Goal: Task Accomplishment & Management: Manage account settings

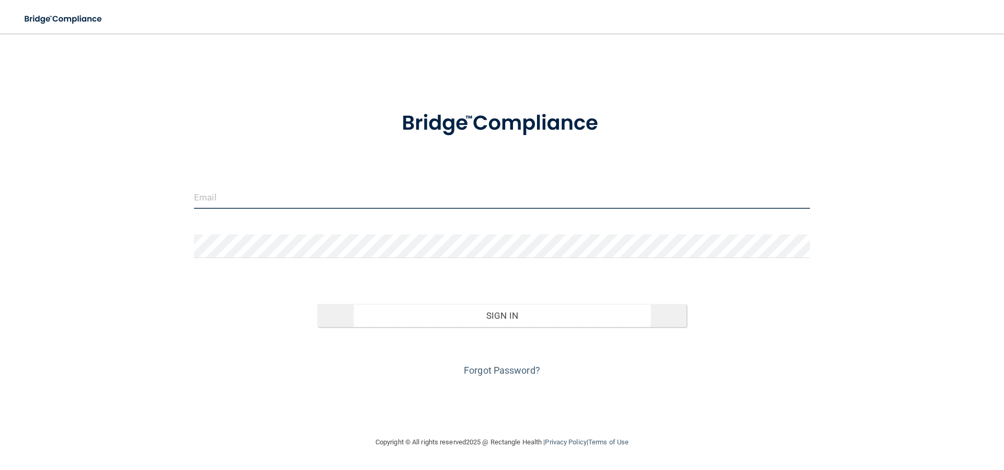
type input "[EMAIL_ADDRESS][DOMAIN_NAME]"
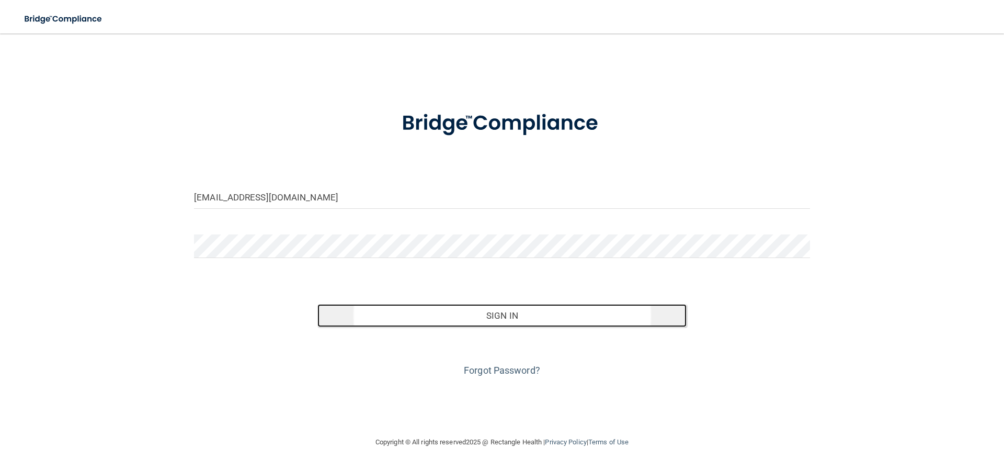
click at [505, 314] on button "Sign In" at bounding box center [502, 315] width 370 height 23
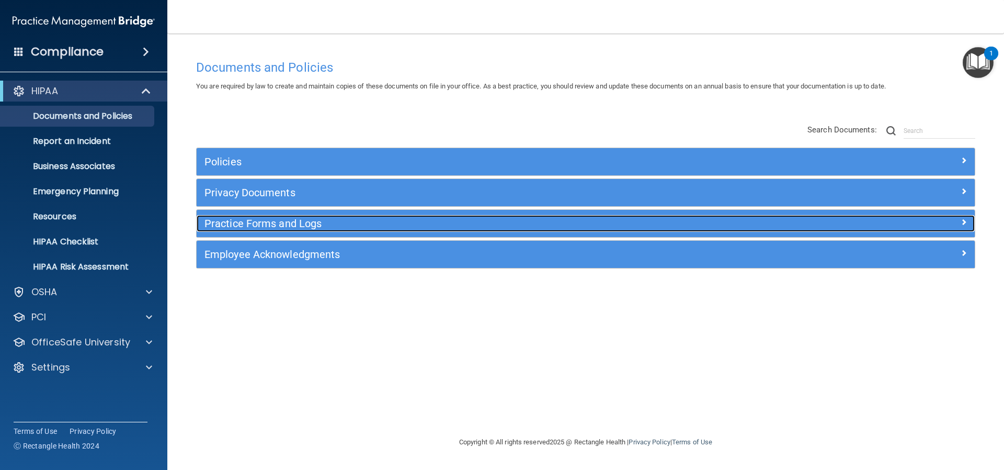
click at [275, 221] on h5 "Practice Forms and Logs" at bounding box center [488, 224] width 568 height 12
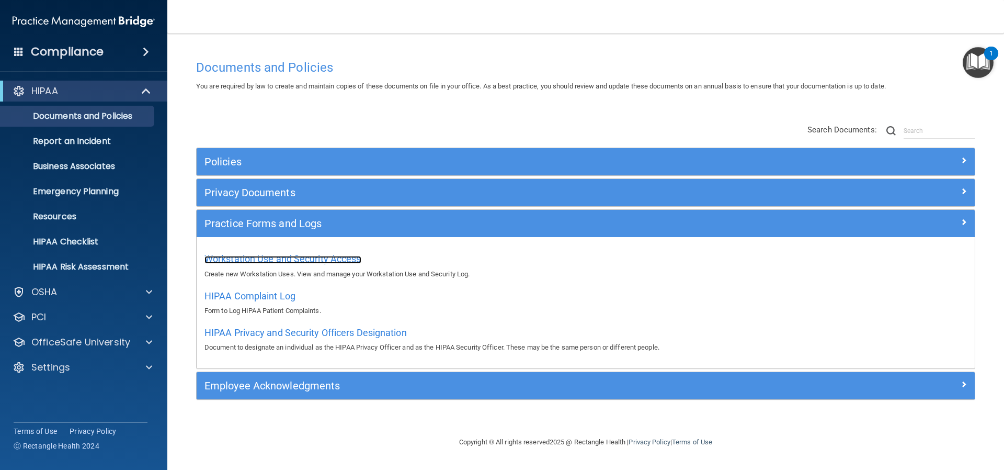
click at [260, 255] on span "Workstation Use and Security Access" at bounding box center [282, 258] width 157 height 11
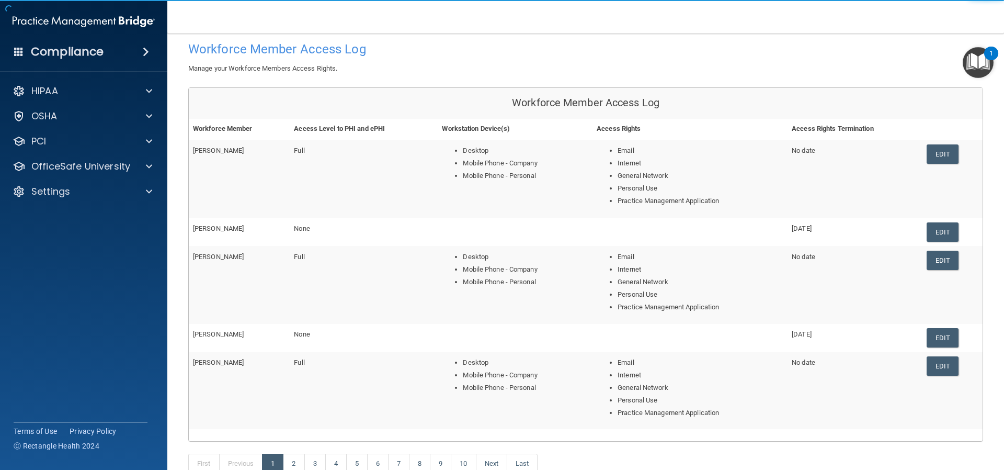
scroll to position [105, 0]
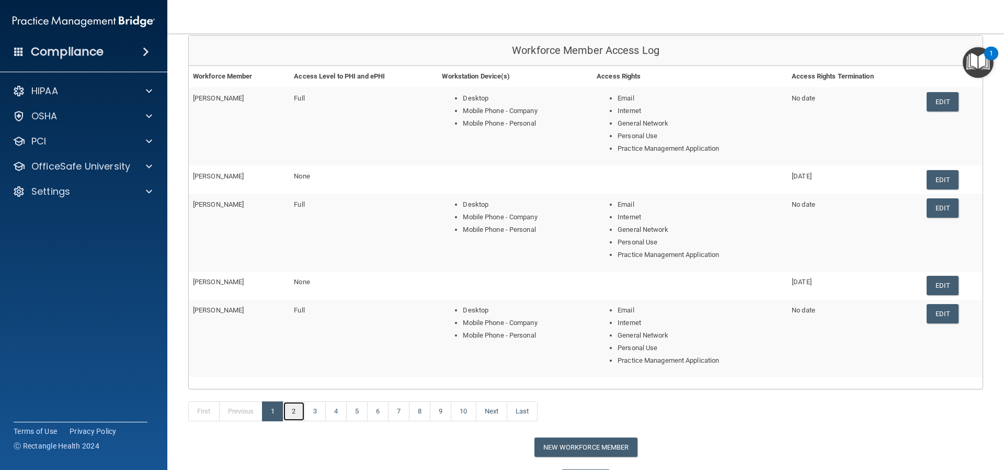
click at [294, 411] on link "2" at bounding box center [293, 411] width 21 height 20
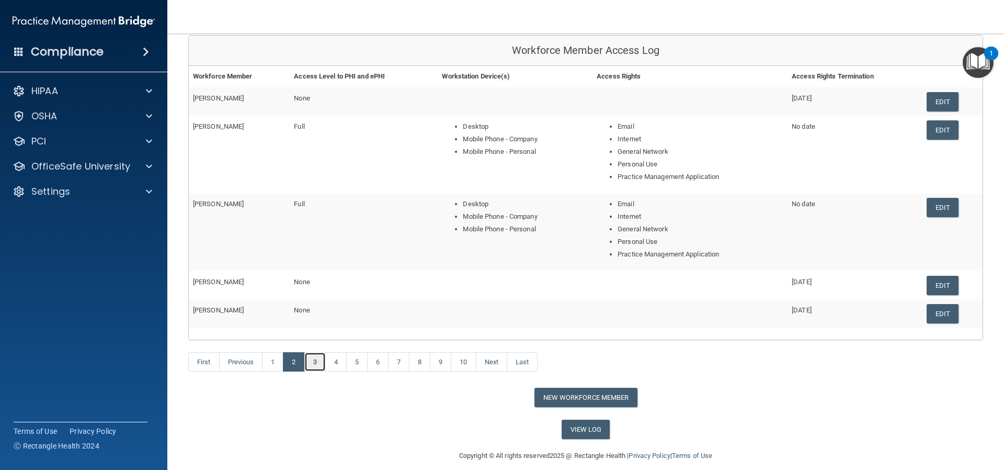
click at [314, 364] on link "3" at bounding box center [314, 362] width 21 height 20
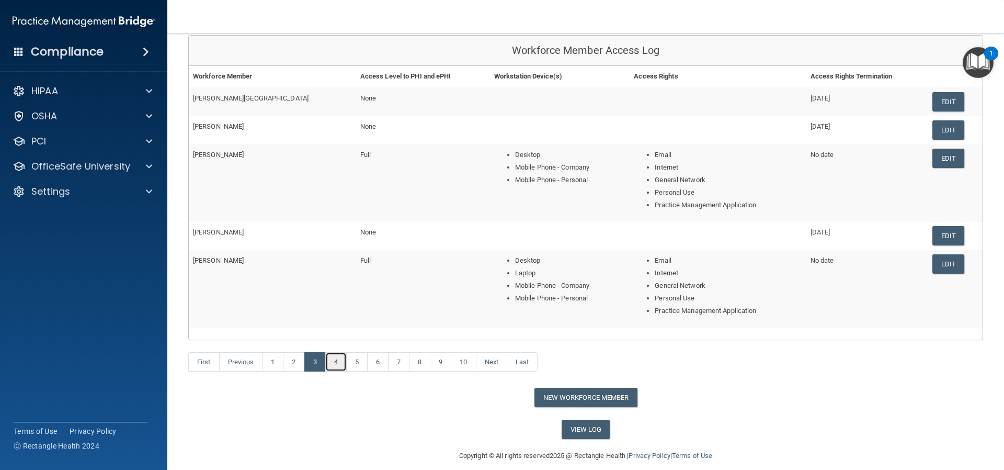
click at [340, 361] on link "4" at bounding box center [335, 362] width 21 height 20
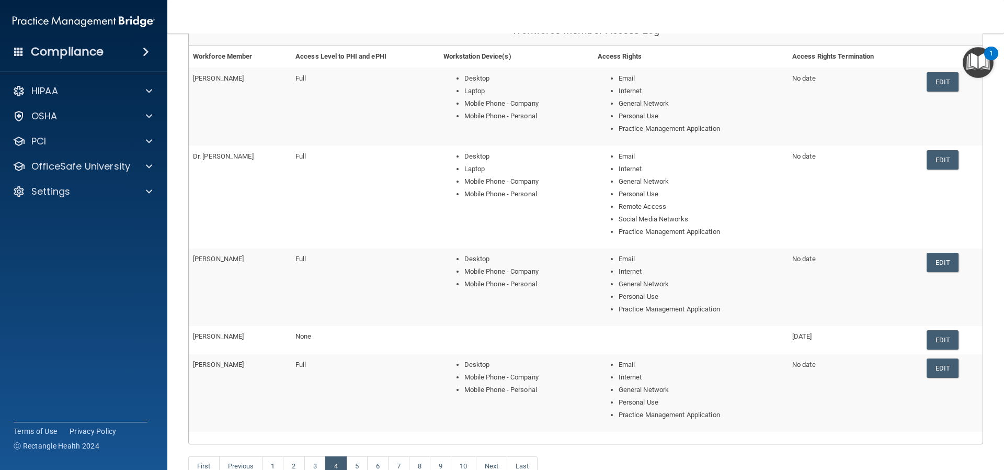
scroll to position [177, 0]
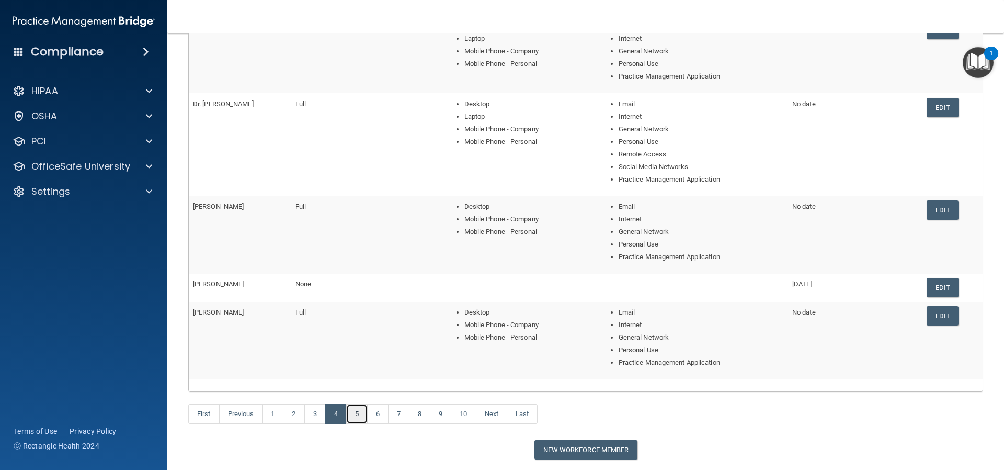
click at [361, 419] on link "5" at bounding box center [356, 414] width 21 height 20
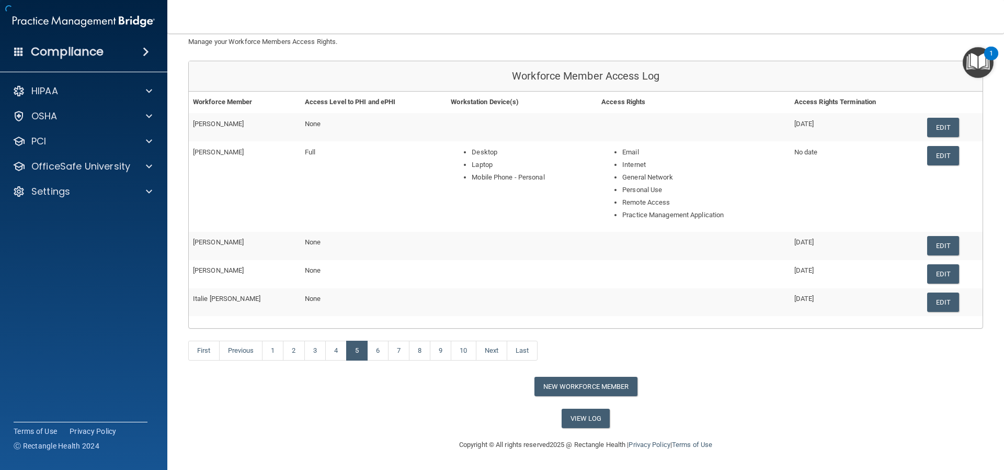
scroll to position [79, 0]
click at [935, 128] on link "Edit" at bounding box center [943, 127] width 32 height 19
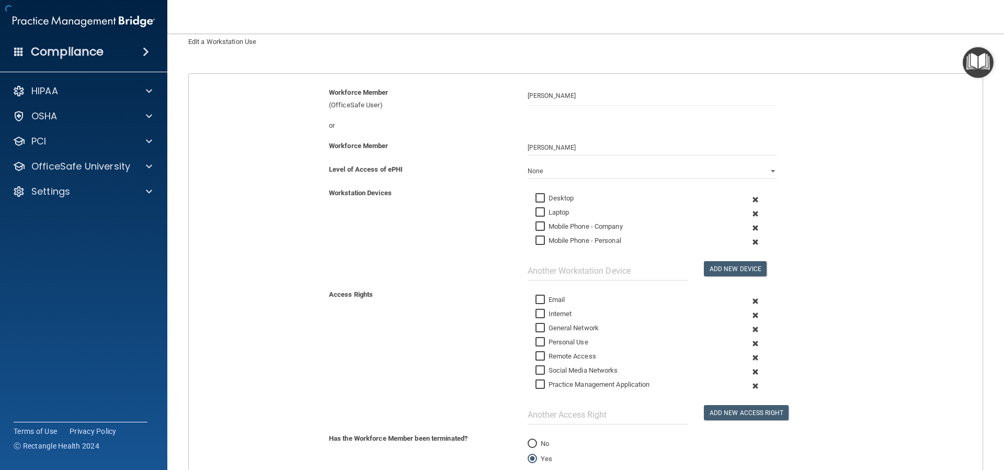
scroll to position [221, 0]
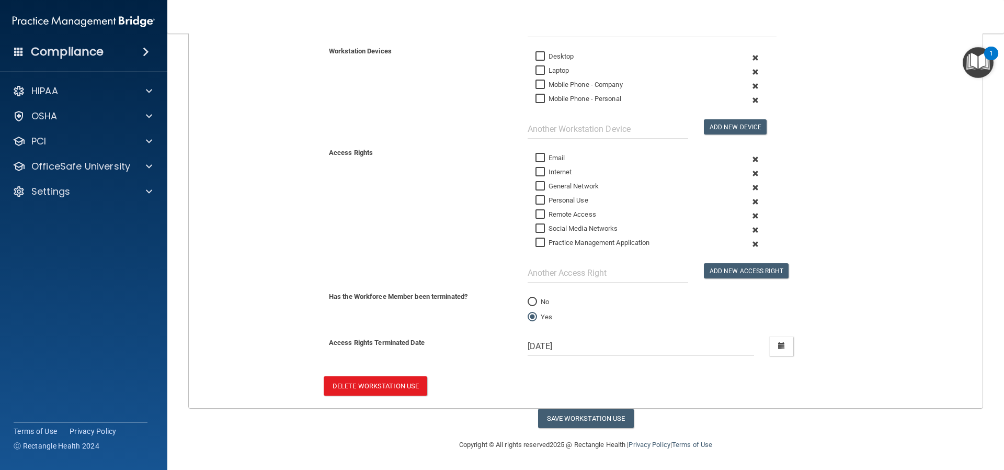
click at [528, 301] on input "No" at bounding box center [532, 302] width 9 height 8
radio input "true"
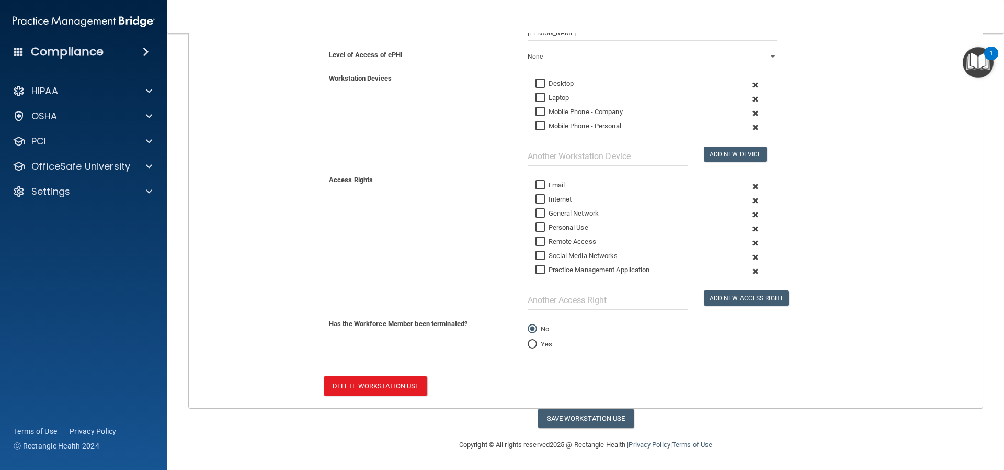
click at [539, 186] on input "Email" at bounding box center [541, 185] width 12 height 8
checkbox input "true"
click at [535, 198] on input "Internet" at bounding box center [541, 199] width 12 height 8
checkbox input "true"
click at [535, 211] on input "General Network" at bounding box center [541, 213] width 12 height 8
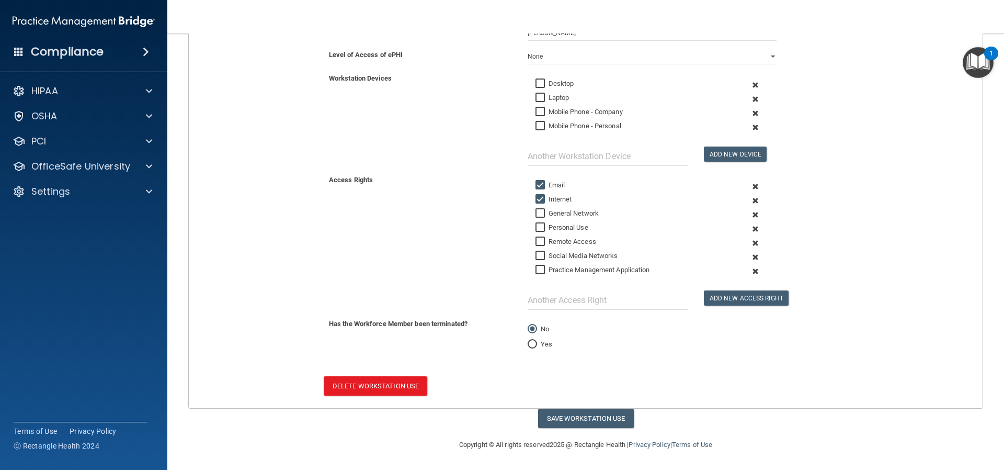
checkbox input "true"
click at [535, 238] on input "Remote Access" at bounding box center [541, 241] width 12 height 8
checkbox input "false"
click at [535, 269] on input "Practice Management Application" at bounding box center [541, 270] width 12 height 8
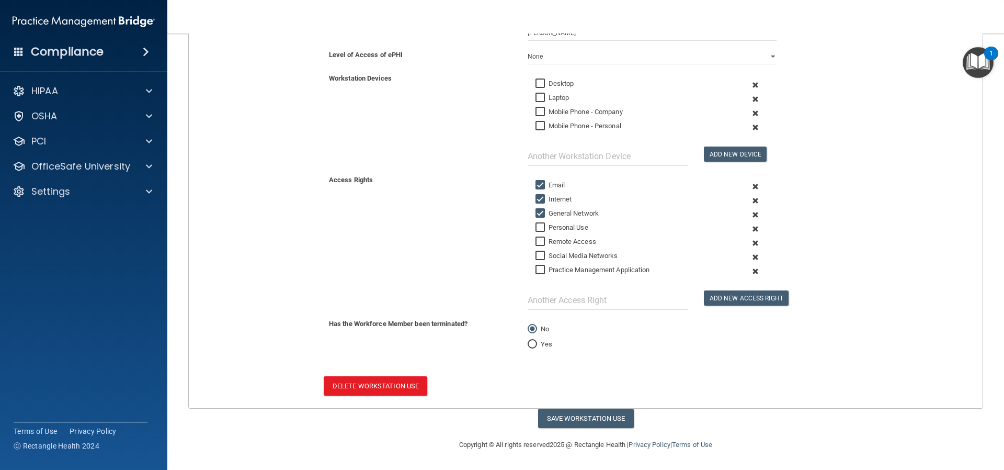
checkbox input "true"
click at [535, 227] on input "Personal Use" at bounding box center [541, 227] width 12 height 8
checkbox input "true"
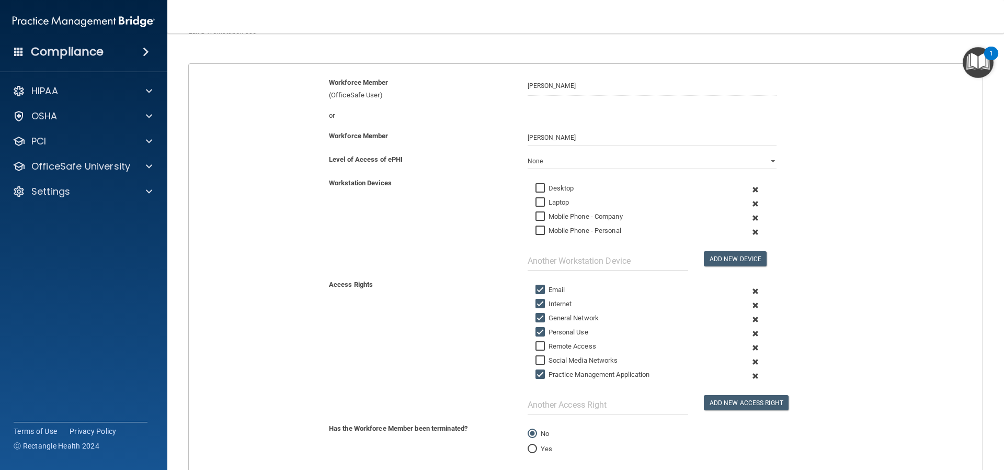
click at [535, 185] on input "Desktop" at bounding box center [541, 188] width 12 height 8
checkbox input "true"
click at [535, 217] on input "Mobile Phone - Company" at bounding box center [541, 216] width 12 height 8
checkbox input "true"
click at [535, 231] on input "Mobile Phone - Personal" at bounding box center [541, 230] width 12 height 8
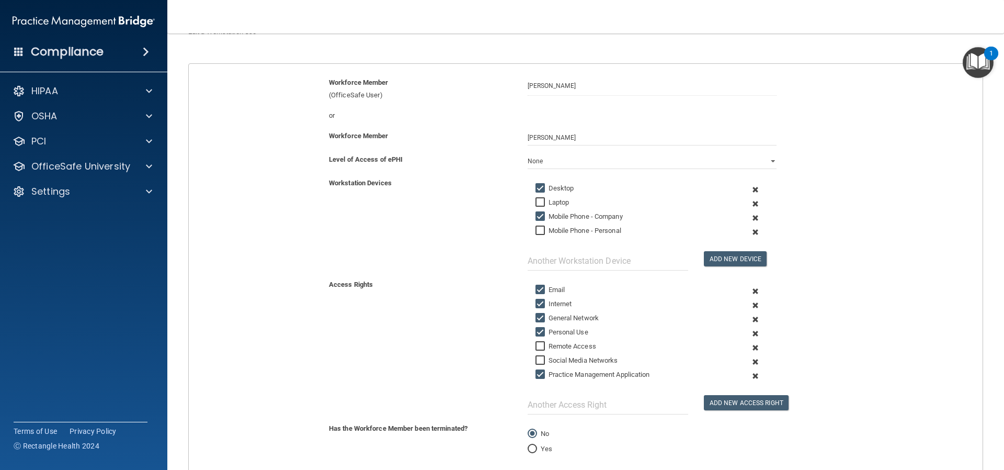
checkbox input "true"
click at [556, 161] on select "Full Limited None" at bounding box center [652, 161] width 249 height 16
click at [528, 153] on select "Full Limited None" at bounding box center [652, 161] width 249 height 16
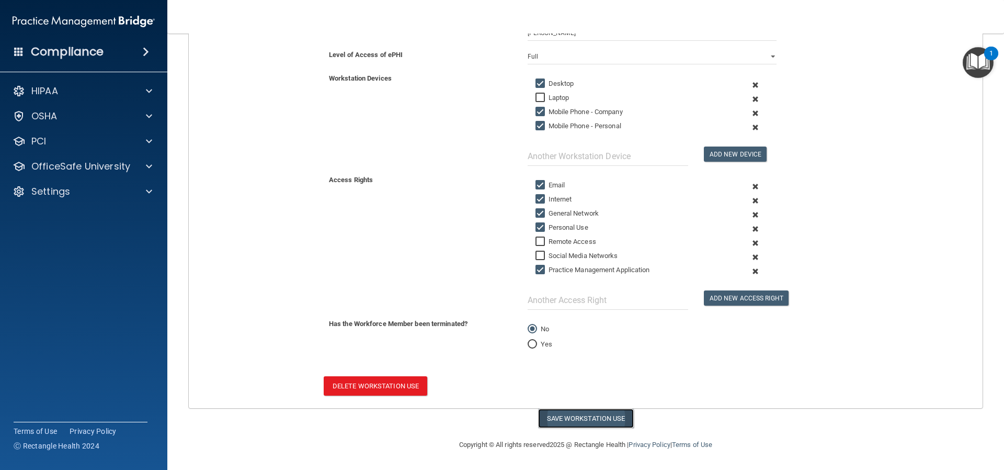
click at [560, 414] on button "Save Workstation Use" at bounding box center [586, 417] width 96 height 19
select select "? string:Full ?"
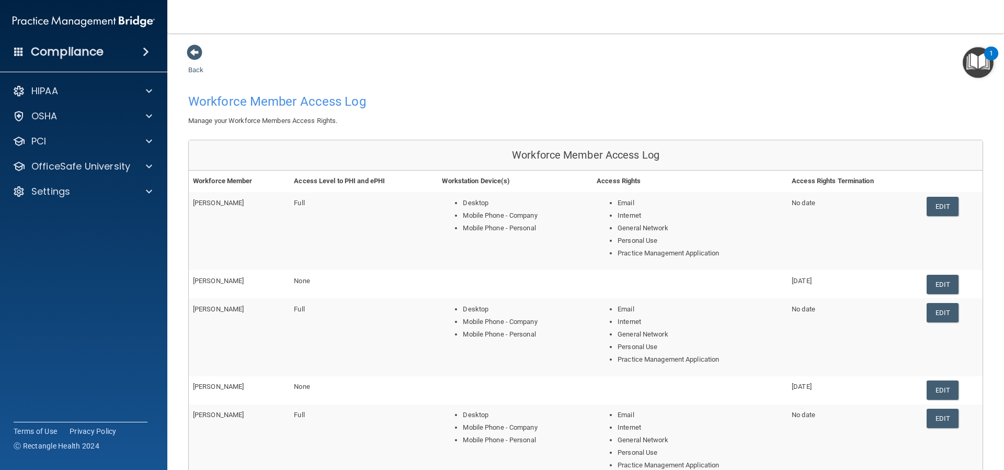
scroll to position [157, 0]
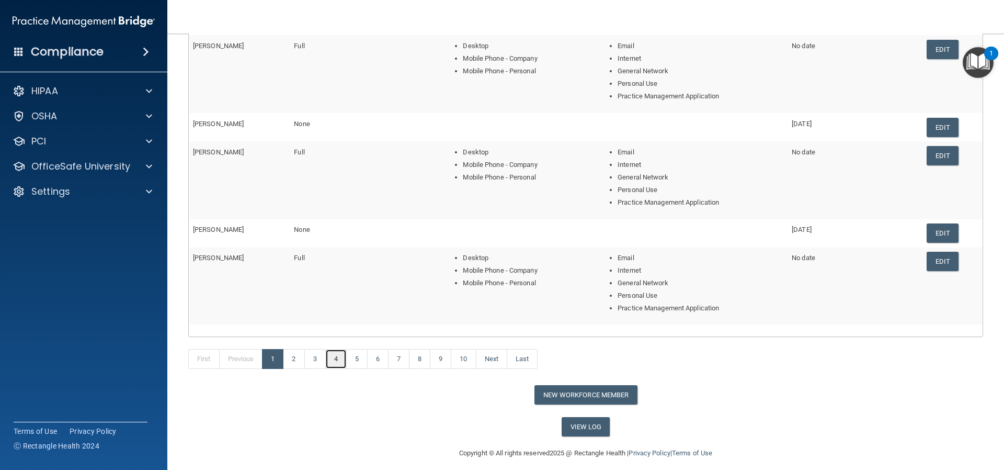
click at [342, 362] on link "4" at bounding box center [335, 359] width 21 height 20
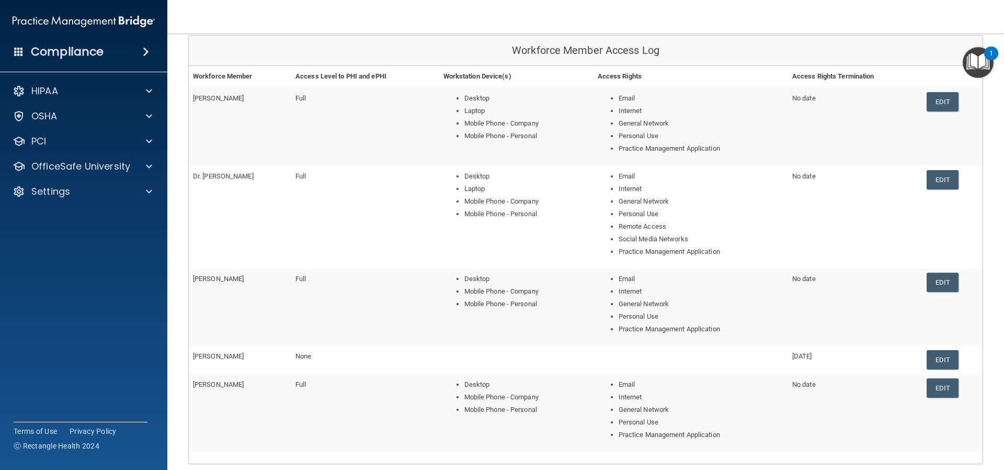
scroll to position [209, 0]
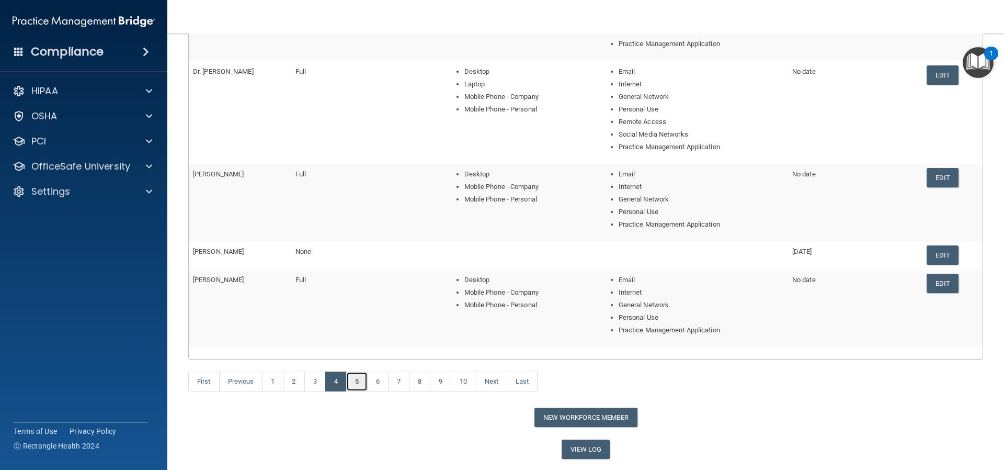
click at [352, 382] on link "5" at bounding box center [356, 381] width 21 height 20
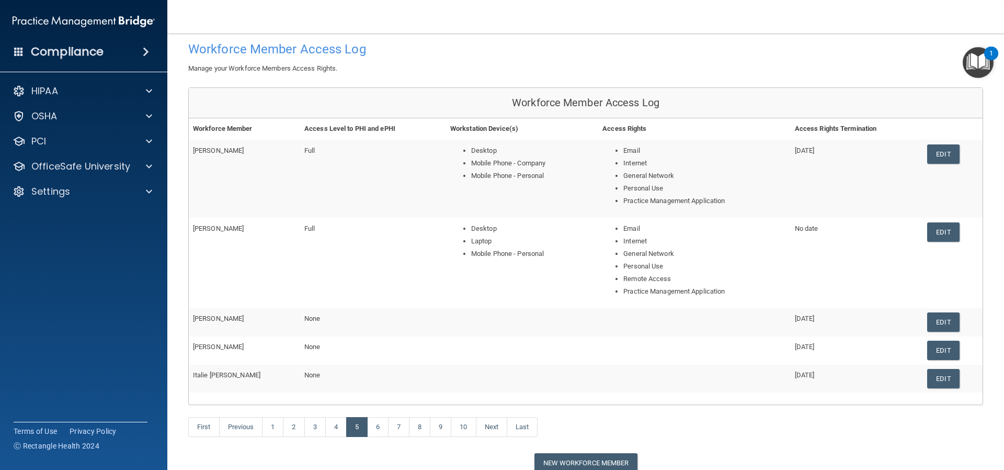
scroll to position [105, 0]
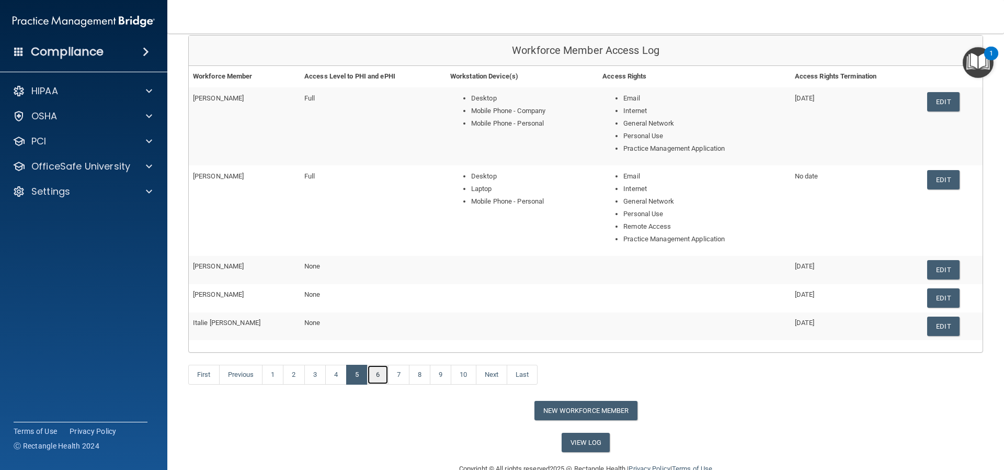
click at [376, 374] on link "6" at bounding box center [377, 374] width 21 height 20
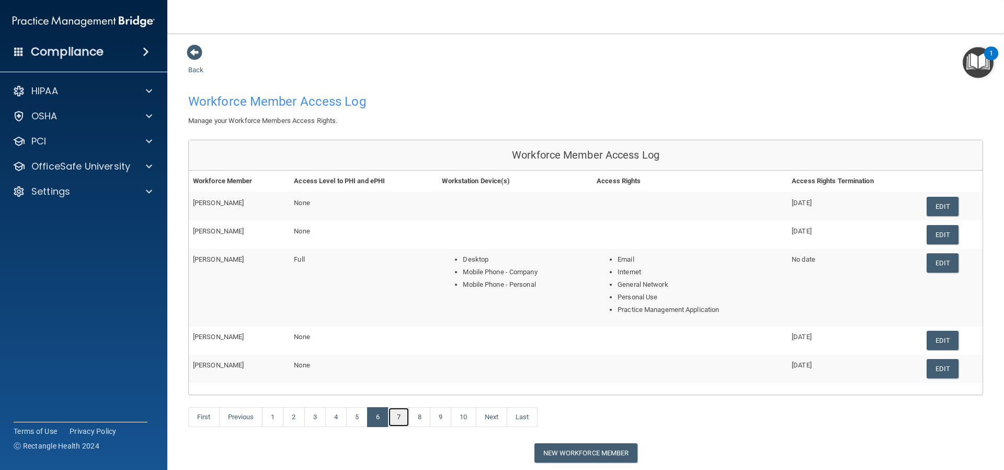
click at [397, 416] on link "7" at bounding box center [398, 417] width 21 height 20
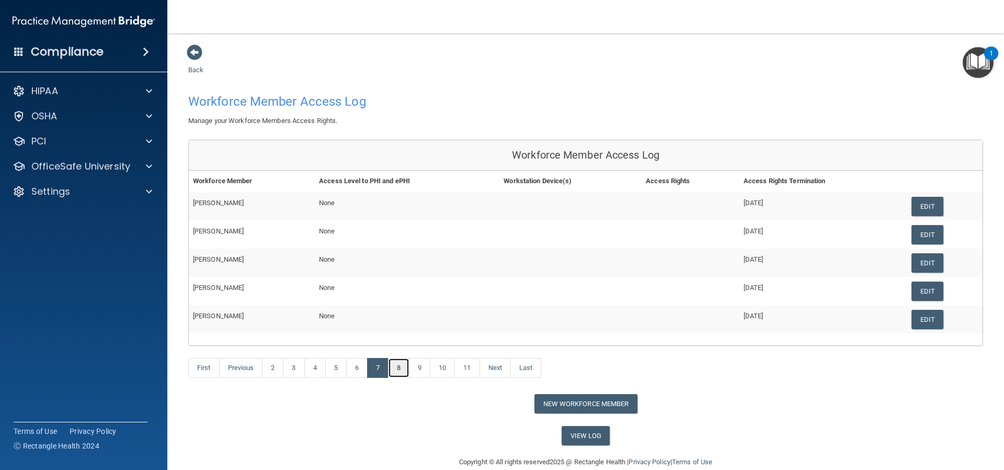
click at [397, 367] on link "8" at bounding box center [398, 368] width 21 height 20
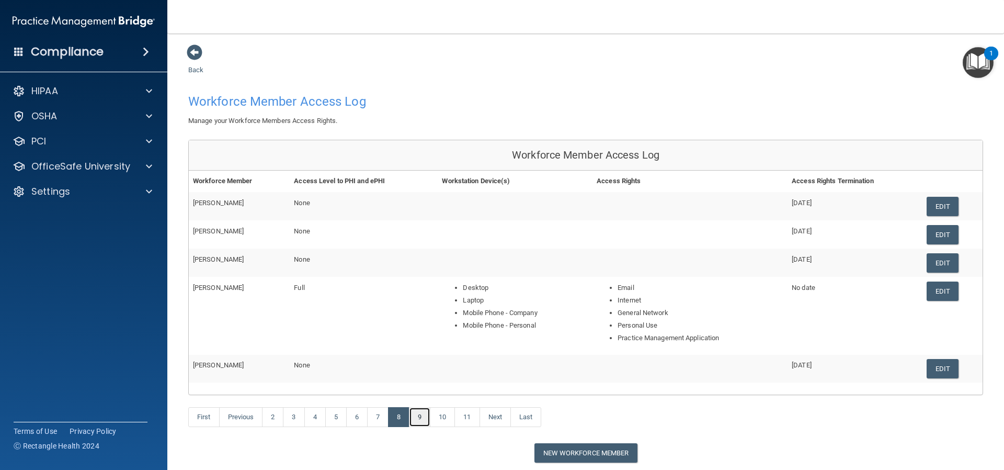
click at [420, 418] on link "9" at bounding box center [419, 417] width 21 height 20
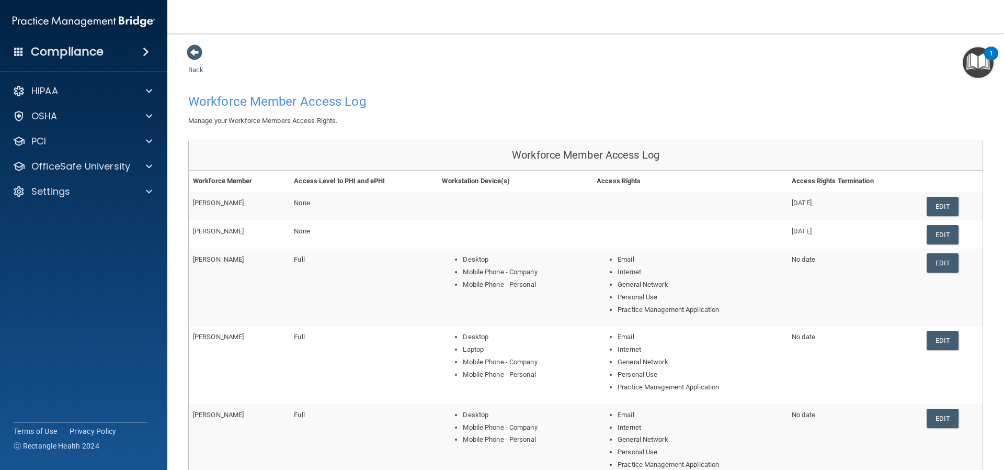
scroll to position [52, 0]
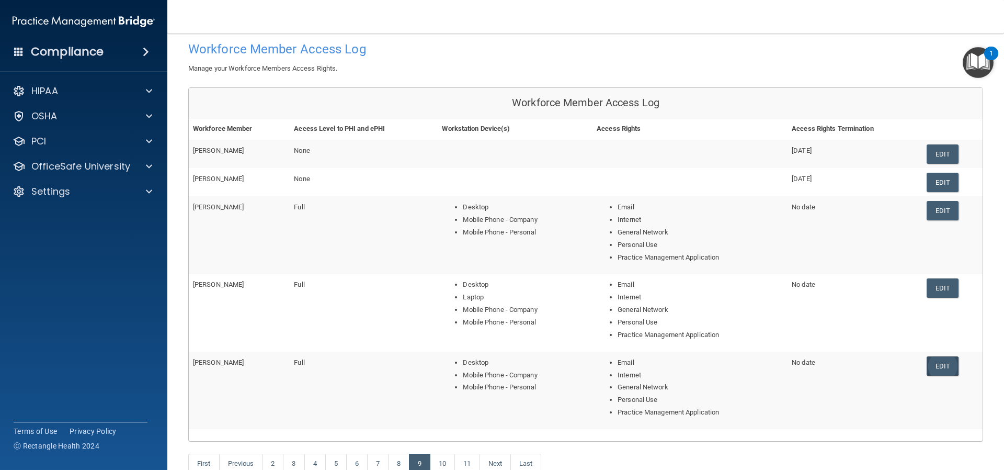
click at [939, 366] on link "Edit" at bounding box center [942, 365] width 32 height 19
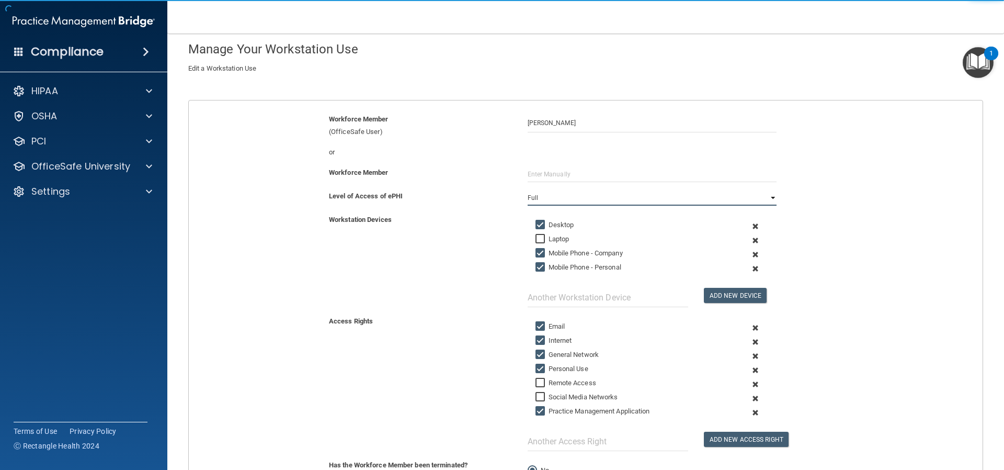
click at [545, 192] on select "Full Limited None" at bounding box center [652, 198] width 249 height 16
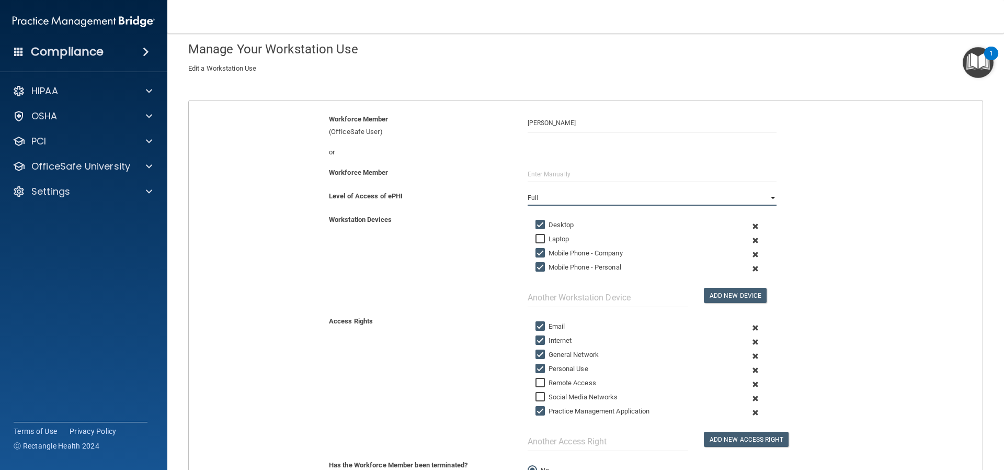
select select "2"
click at [528, 190] on select "Full Limited None" at bounding box center [652, 198] width 249 height 16
click at [536, 221] on input "Desktop" at bounding box center [541, 225] width 12 height 8
checkbox input "false"
click at [532, 246] on div "Add New Device" at bounding box center [652, 264] width 265 height 86
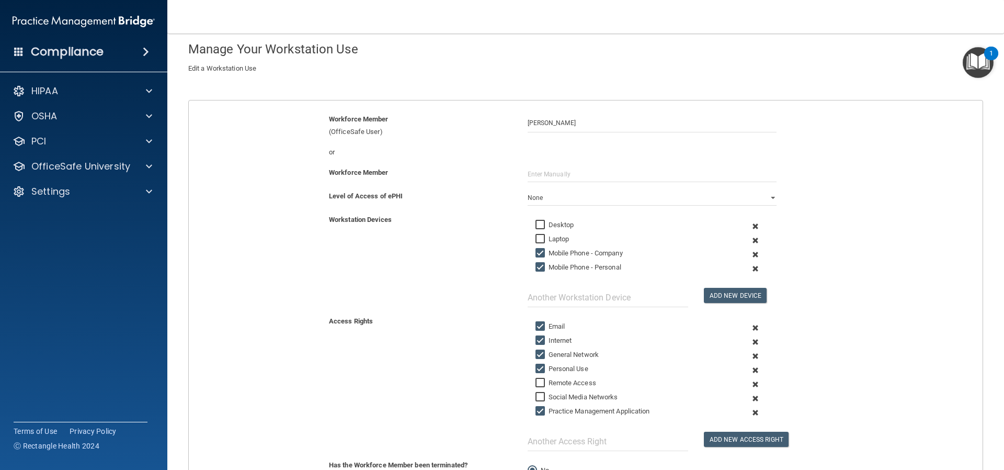
click at [535, 252] on input "Mobile Phone - Company" at bounding box center [541, 253] width 12 height 8
checkbox input "false"
click at [537, 265] on input "Mobile Phone - Personal" at bounding box center [541, 267] width 12 height 8
checkbox input "false"
click at [535, 324] on input "Email" at bounding box center [541, 326] width 12 height 8
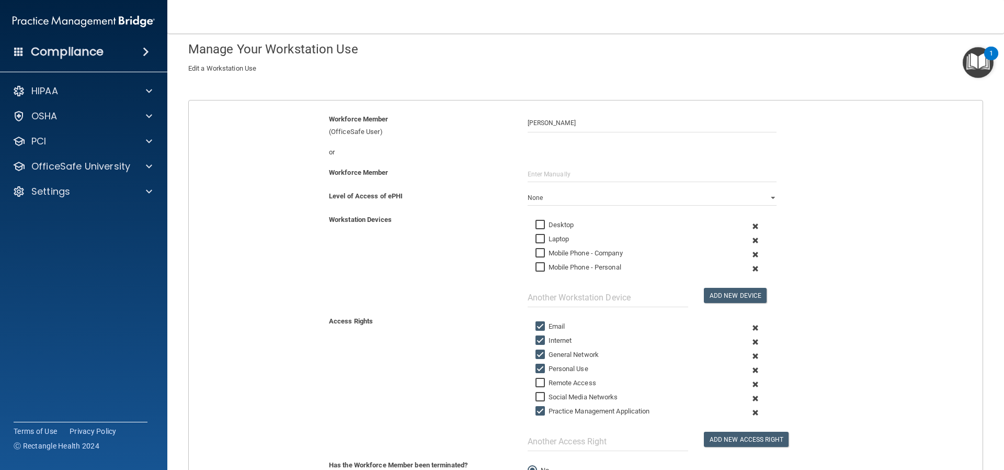
checkbox input "false"
click at [535, 340] on input "Internet" at bounding box center [541, 340] width 12 height 8
checkbox input "false"
click at [535, 351] on input "General Network" at bounding box center [541, 354] width 12 height 8
checkbox input "false"
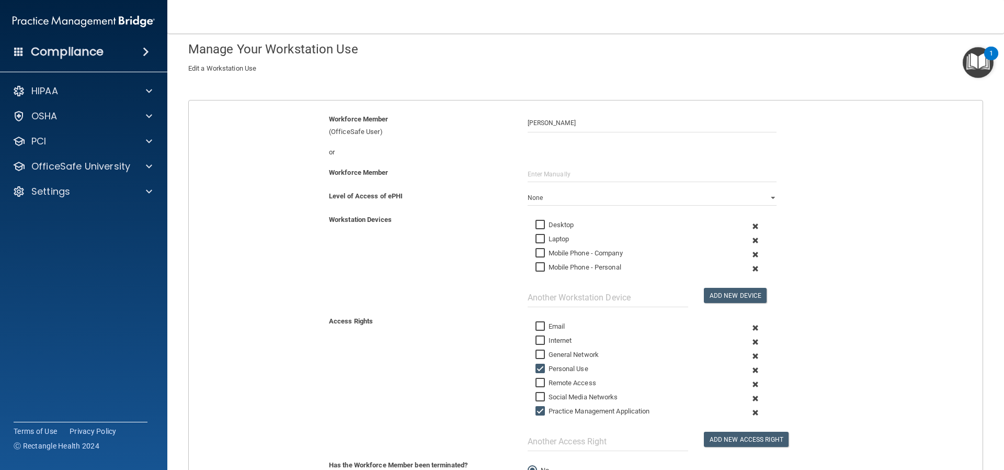
click at [535, 368] on input "Personal Use" at bounding box center [541, 368] width 12 height 8
checkbox input "false"
click at [535, 410] on input "Practice Management Application" at bounding box center [541, 411] width 12 height 8
checkbox input "false"
click at [484, 377] on div "Access Rights Email Internet General Network Personal Use Remote Access Social …" at bounding box center [585, 383] width 809 height 136
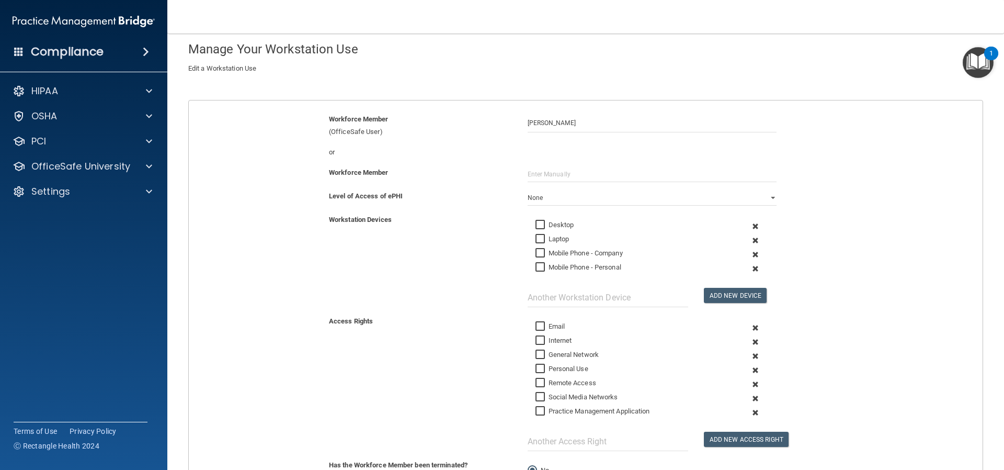
scroll to position [157, 0]
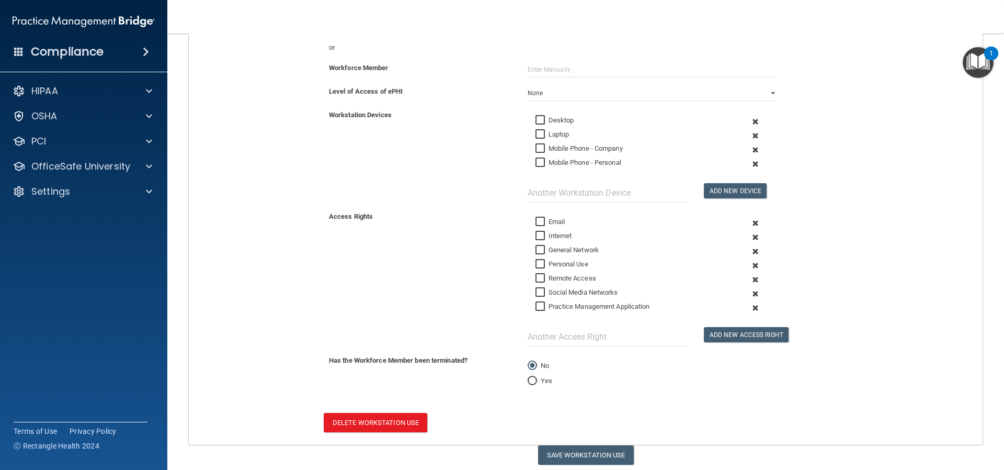
click at [530, 380] on input "Yes" at bounding box center [532, 381] width 9 height 8
radio input "true"
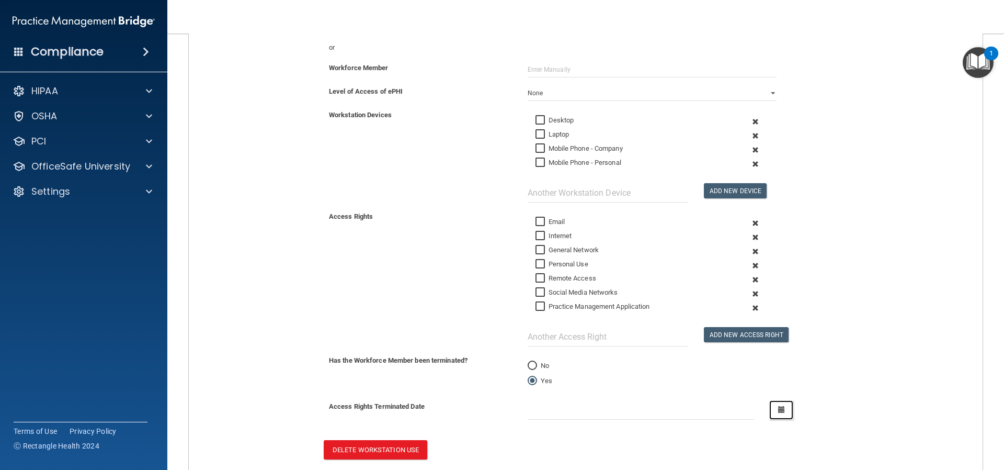
click at [778, 410] on icon "button" at bounding box center [781, 409] width 7 height 7
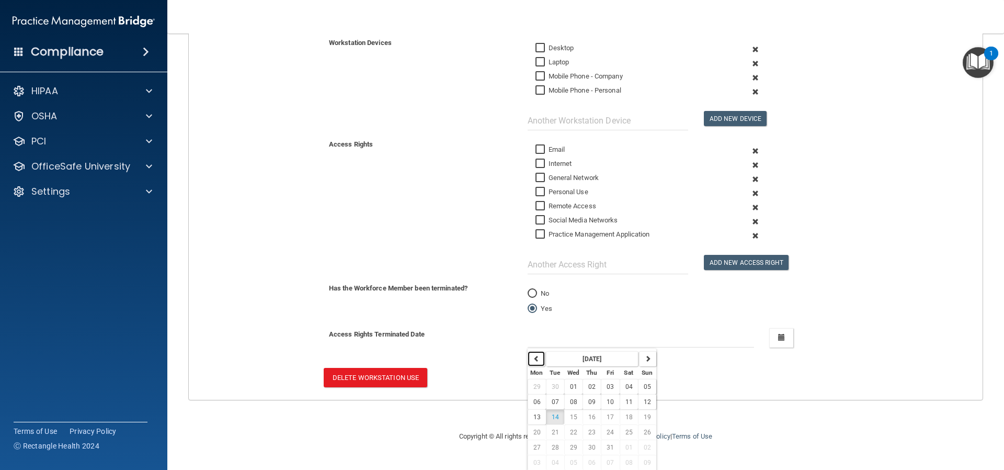
click at [533, 360] on icon "button" at bounding box center [536, 358] width 6 height 6
click at [533, 359] on icon "button" at bounding box center [536, 358] width 6 height 6
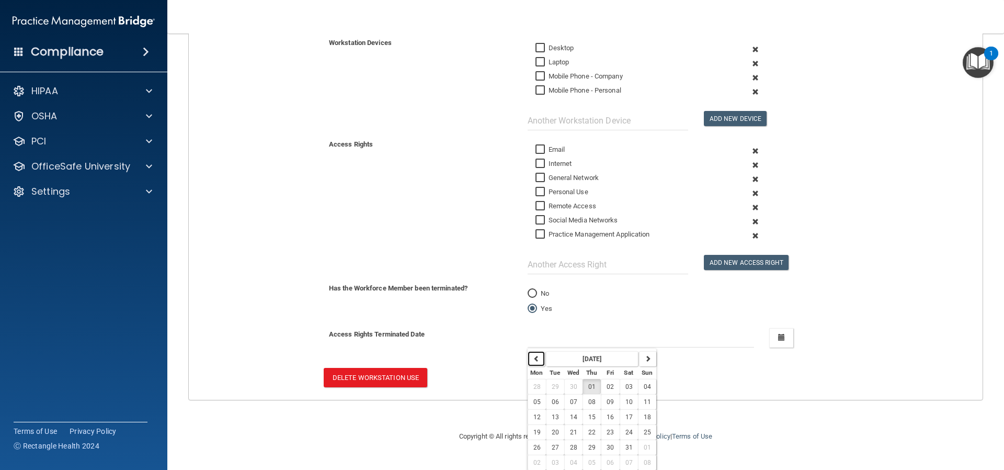
click at [533, 359] on icon "button" at bounding box center [536, 358] width 6 height 6
click at [588, 383] on span "03" at bounding box center [591, 386] width 7 height 7
type input "[DATE]"
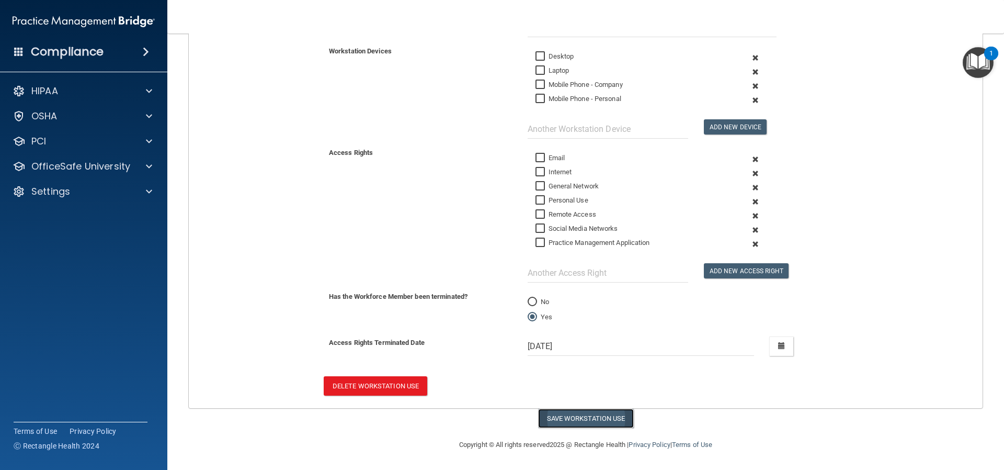
click at [564, 416] on button "Save Workstation Use" at bounding box center [586, 417] width 96 height 19
select select "? string:None ?"
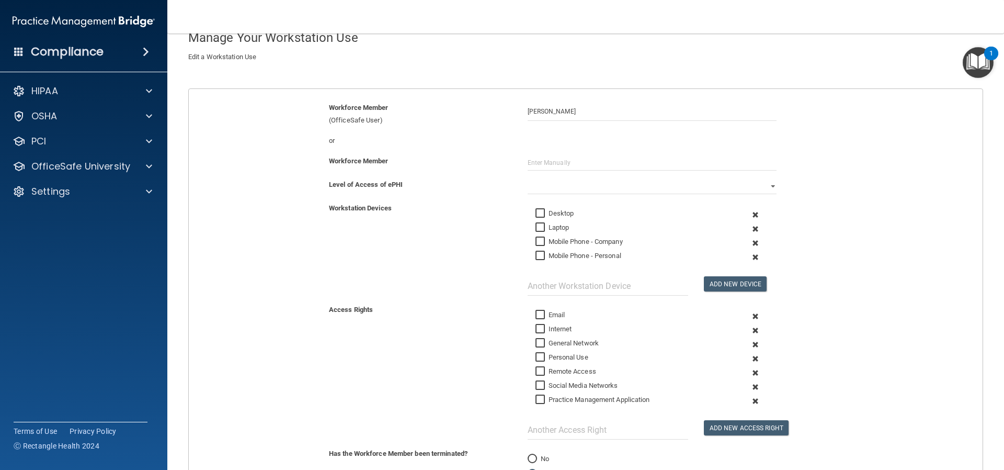
scroll to position [0, 0]
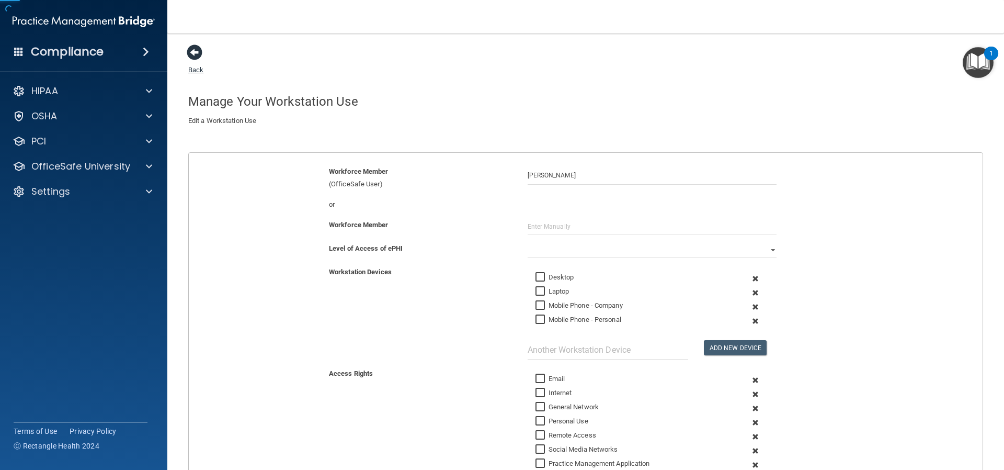
click at [197, 50] on span at bounding box center [195, 52] width 16 height 16
click at [69, 191] on p "Settings" at bounding box center [50, 191] width 39 height 13
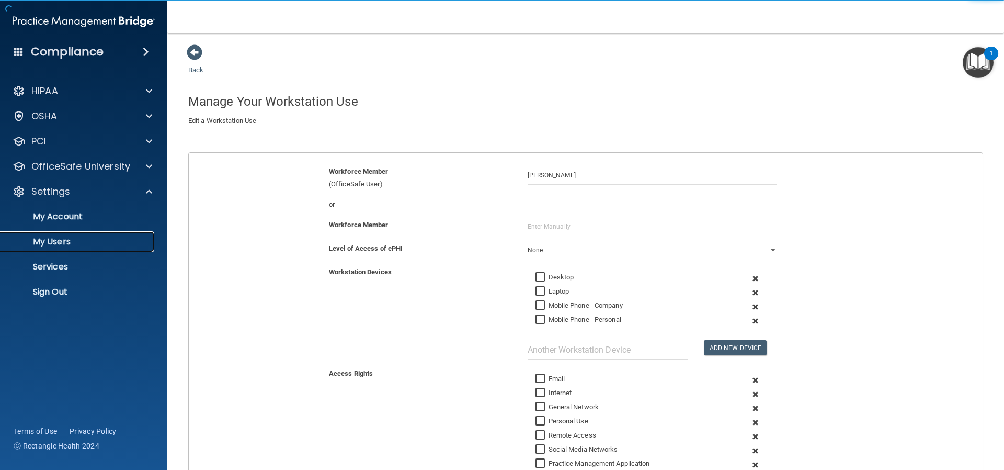
click at [59, 240] on p "My Users" at bounding box center [78, 241] width 143 height 10
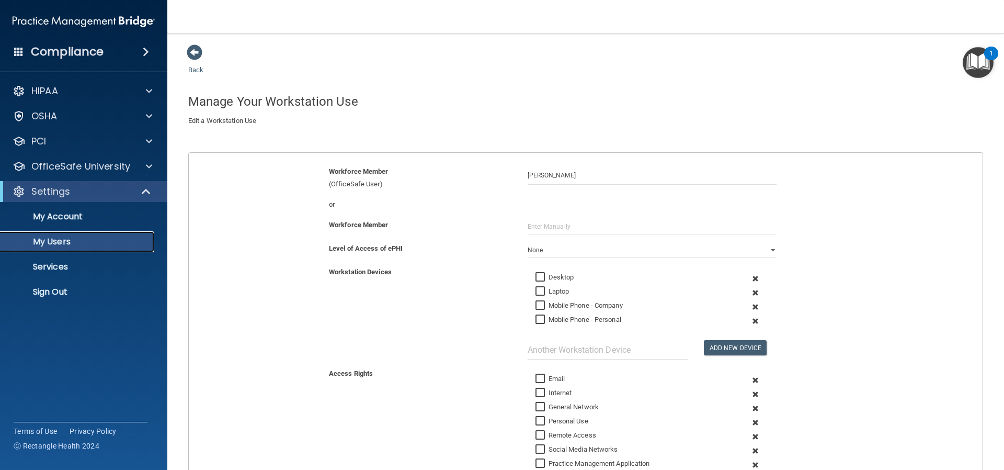
select select "20"
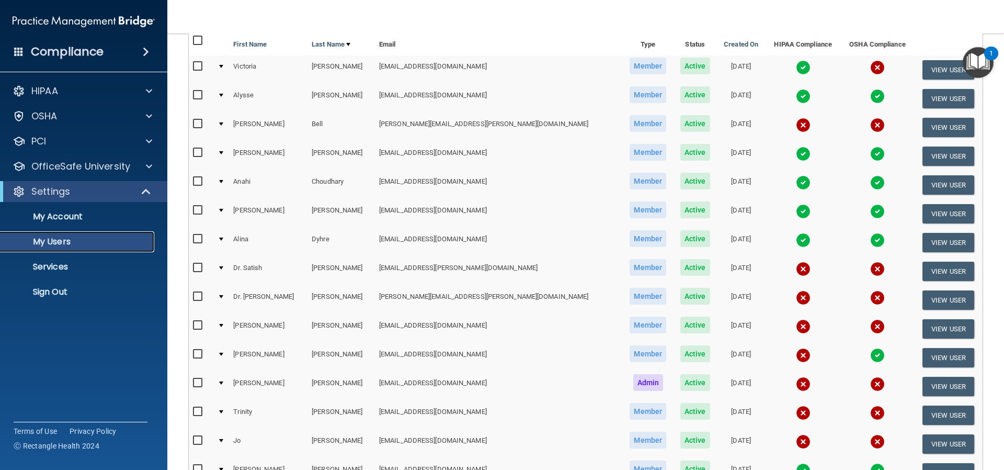
scroll to position [157, 0]
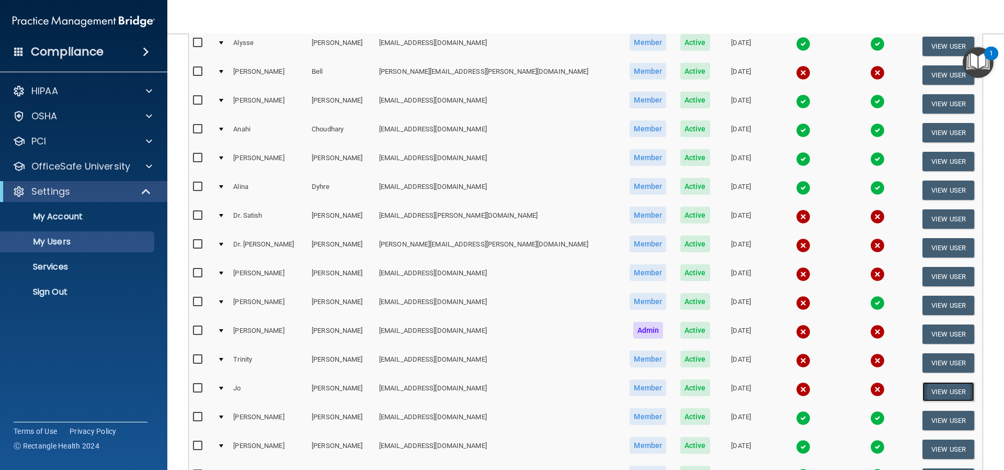
click at [922, 392] on button "View User" at bounding box center [948, 391] width 52 height 19
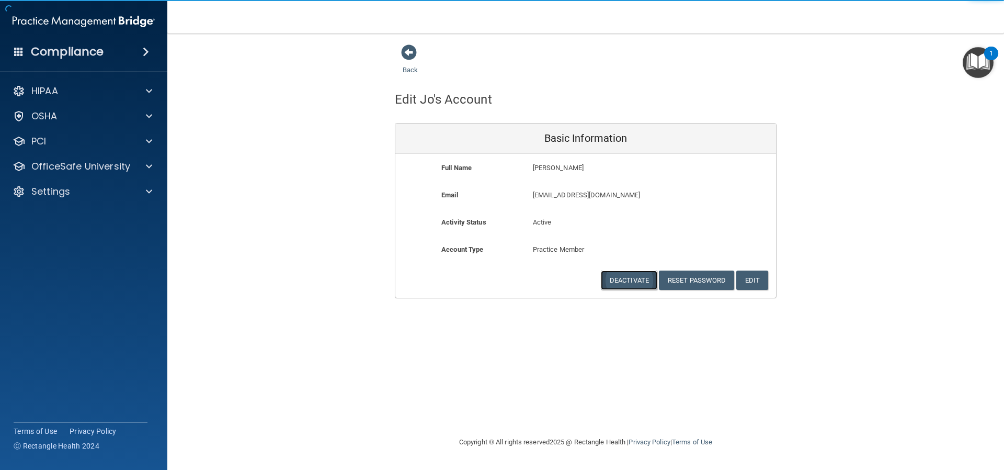
click at [630, 276] on button "Deactivate" at bounding box center [629, 279] width 56 height 19
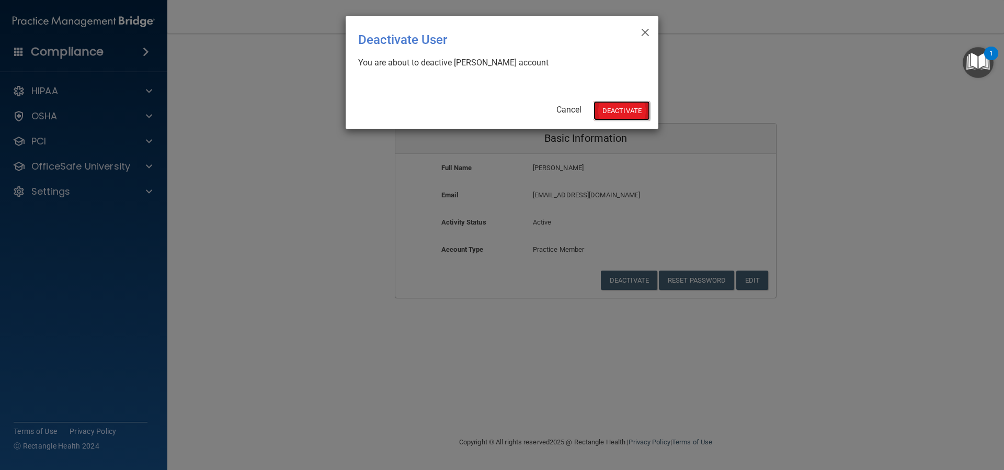
click at [613, 111] on button "Deactivate" at bounding box center [621, 110] width 56 height 19
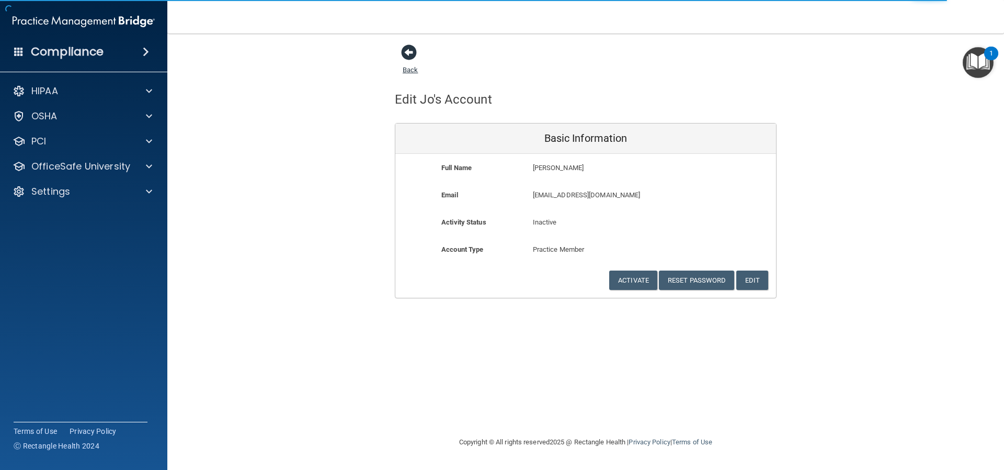
click at [406, 51] on span at bounding box center [409, 52] width 16 height 16
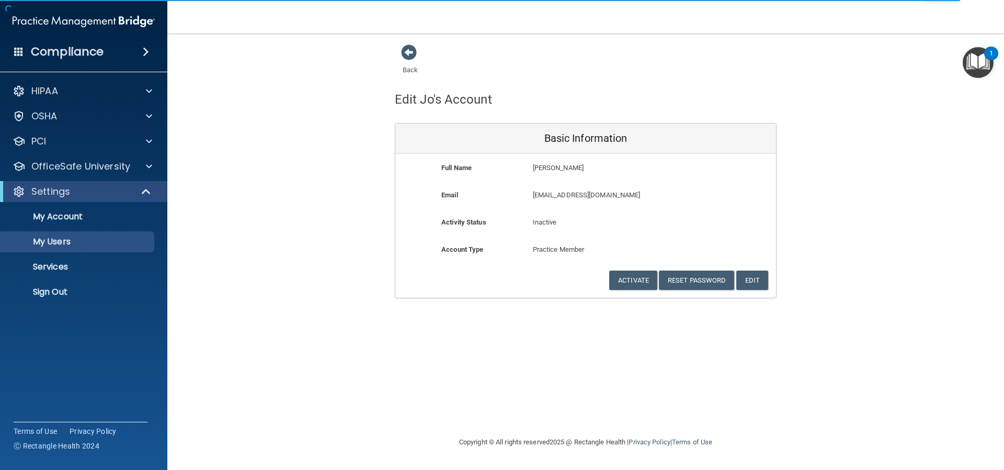
select select "20"
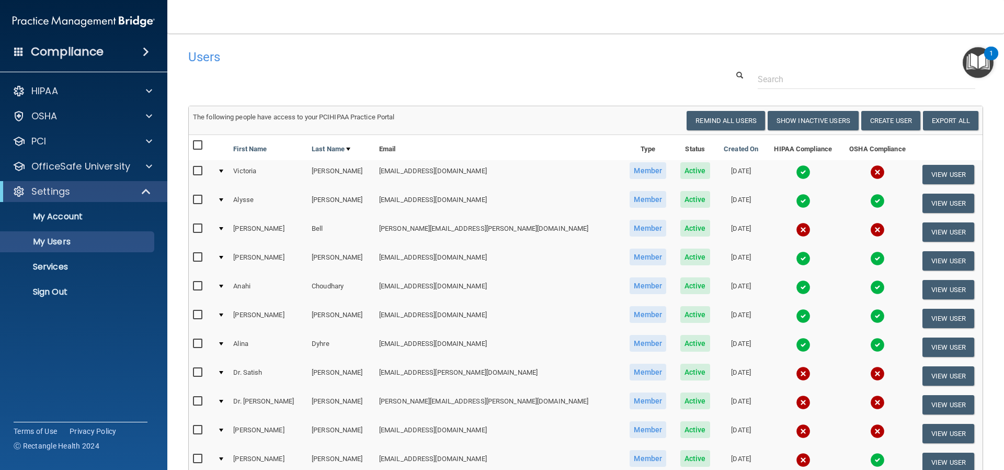
scroll to position [52, 0]
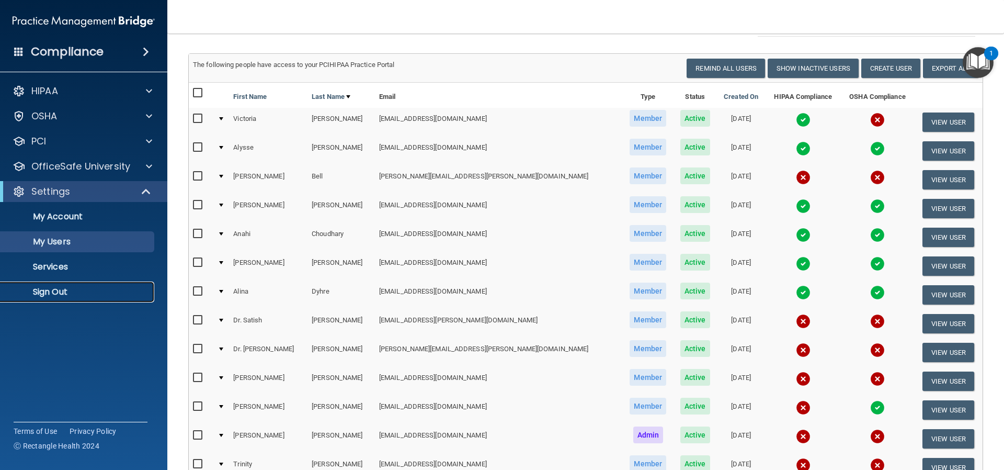
click at [55, 289] on p "Sign Out" at bounding box center [78, 292] width 143 height 10
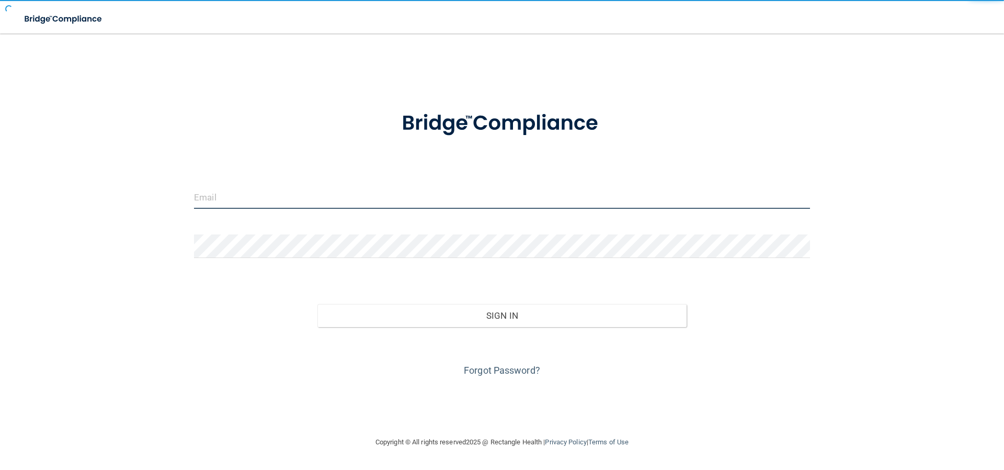
type input "[EMAIL_ADDRESS][DOMAIN_NAME]"
